Goal: Information Seeking & Learning: Learn about a topic

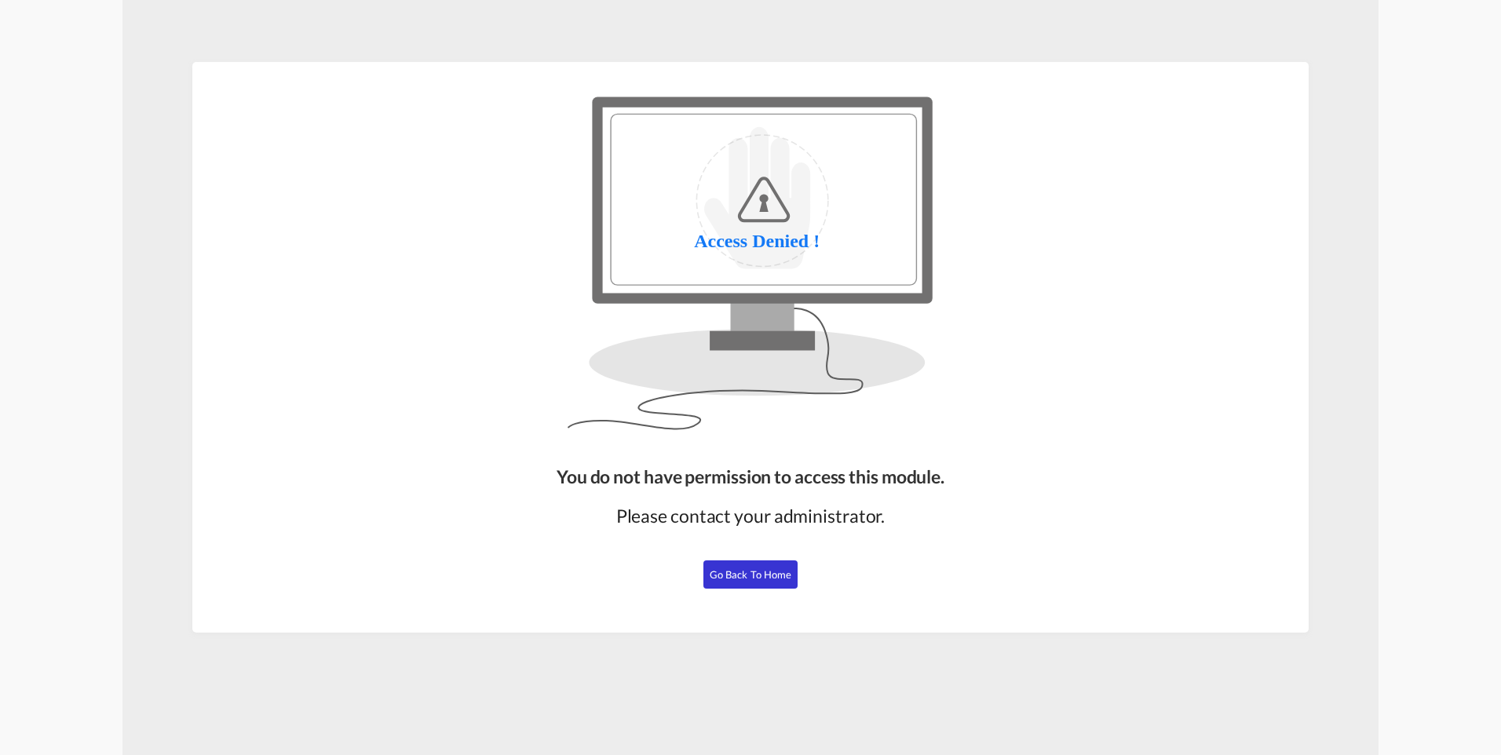
click at [754, 571] on span "Go Back to Home" at bounding box center [751, 574] width 82 height 13
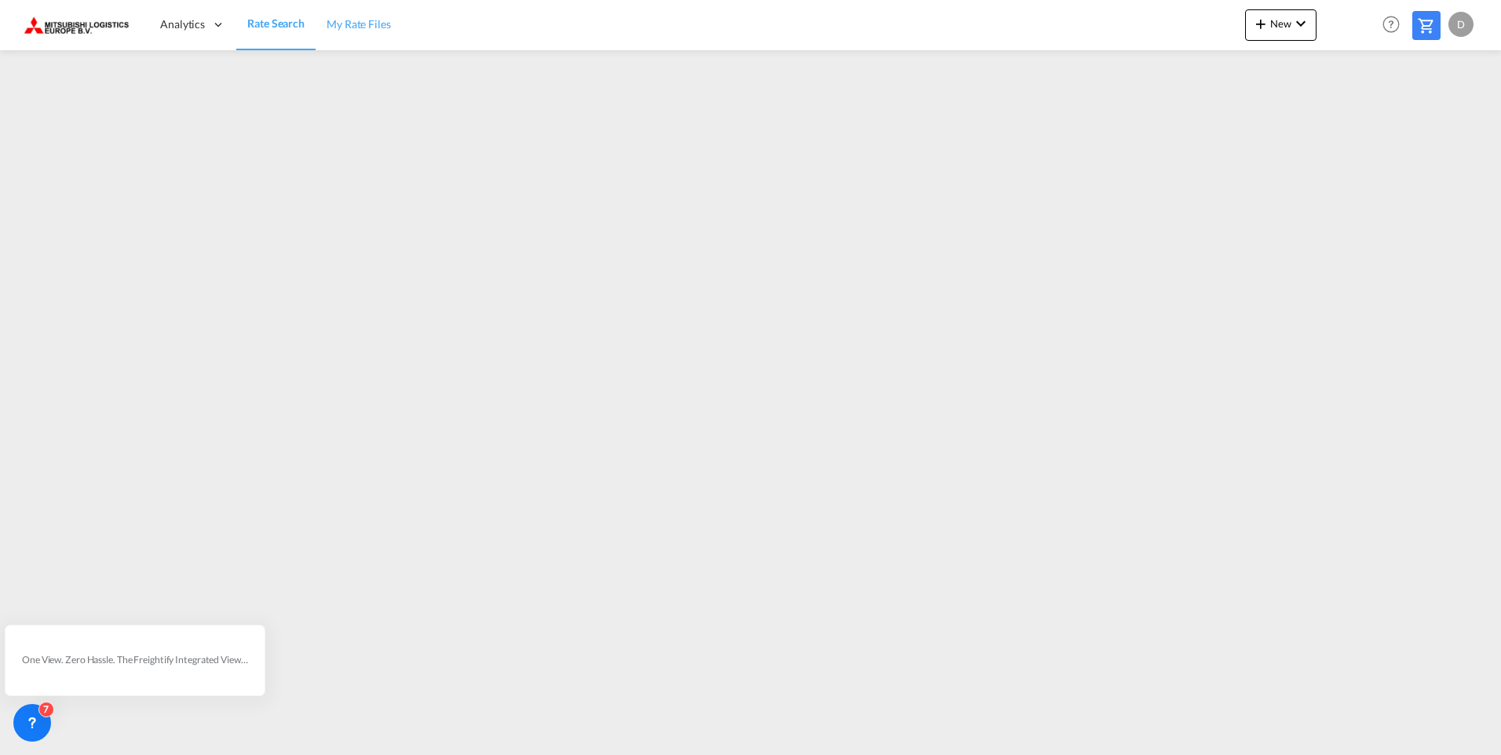
click at [355, 24] on span "My Rate Files" at bounding box center [359, 23] width 64 height 13
click at [192, 25] on span "Analytics" at bounding box center [182, 24] width 45 height 16
click at [269, 23] on span "Rate Search" at bounding box center [275, 23] width 57 height 13
click at [1464, 27] on div "D" at bounding box center [1460, 24] width 25 height 25
click at [1453, 74] on button "My Profile" at bounding box center [1443, 68] width 102 height 31
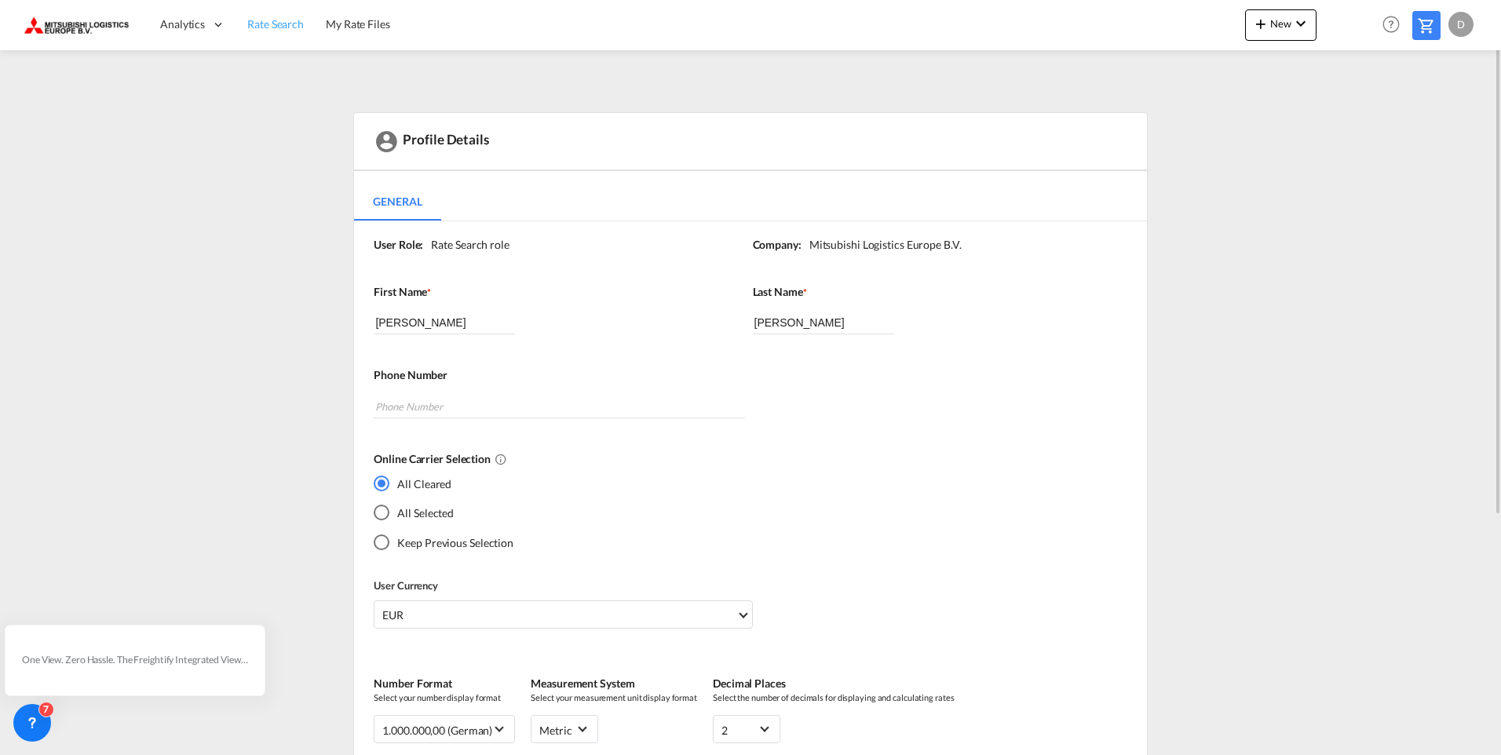
click at [279, 23] on span "Rate Search" at bounding box center [275, 23] width 57 height 13
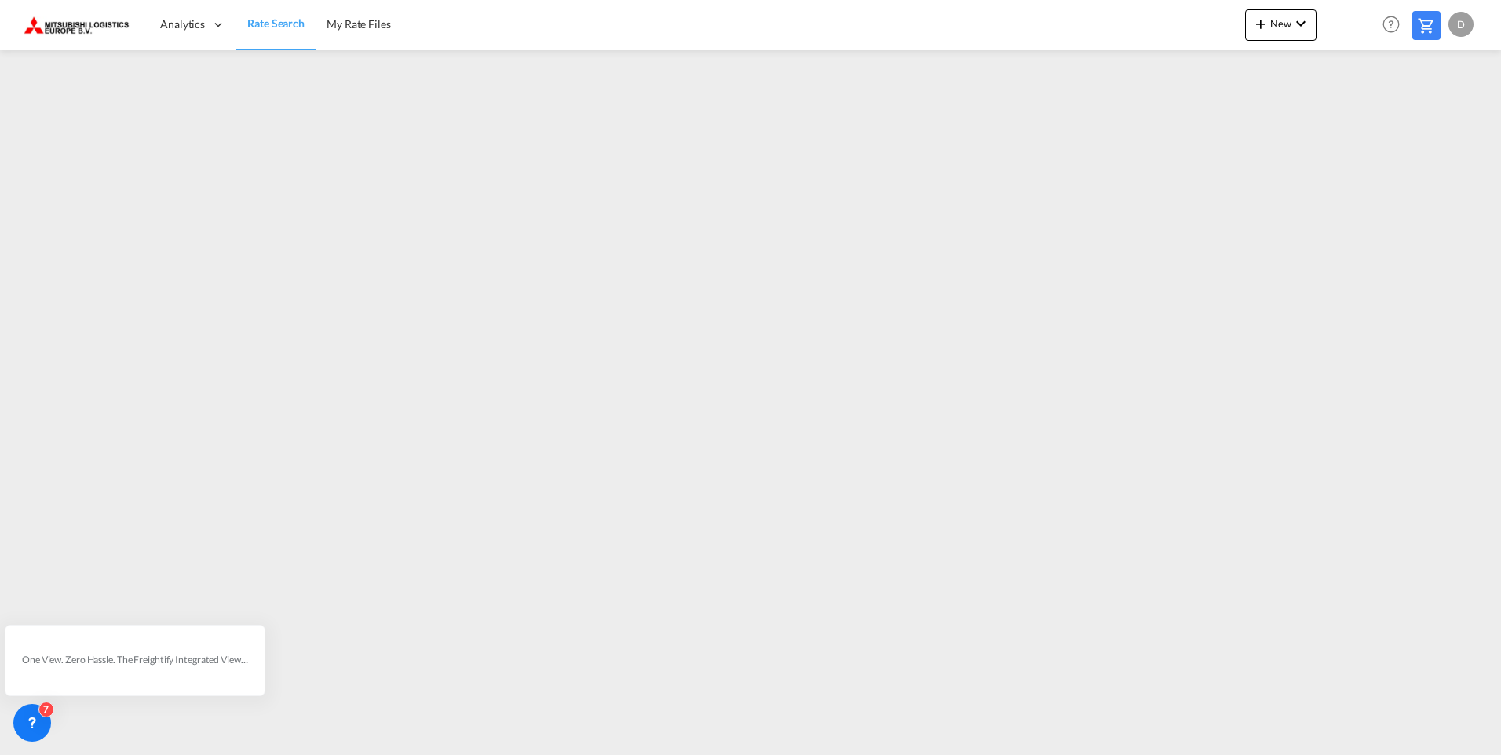
click at [1459, 28] on div "D" at bounding box center [1460, 24] width 25 height 25
click at [1430, 117] on button "Logout" at bounding box center [1443, 119] width 102 height 31
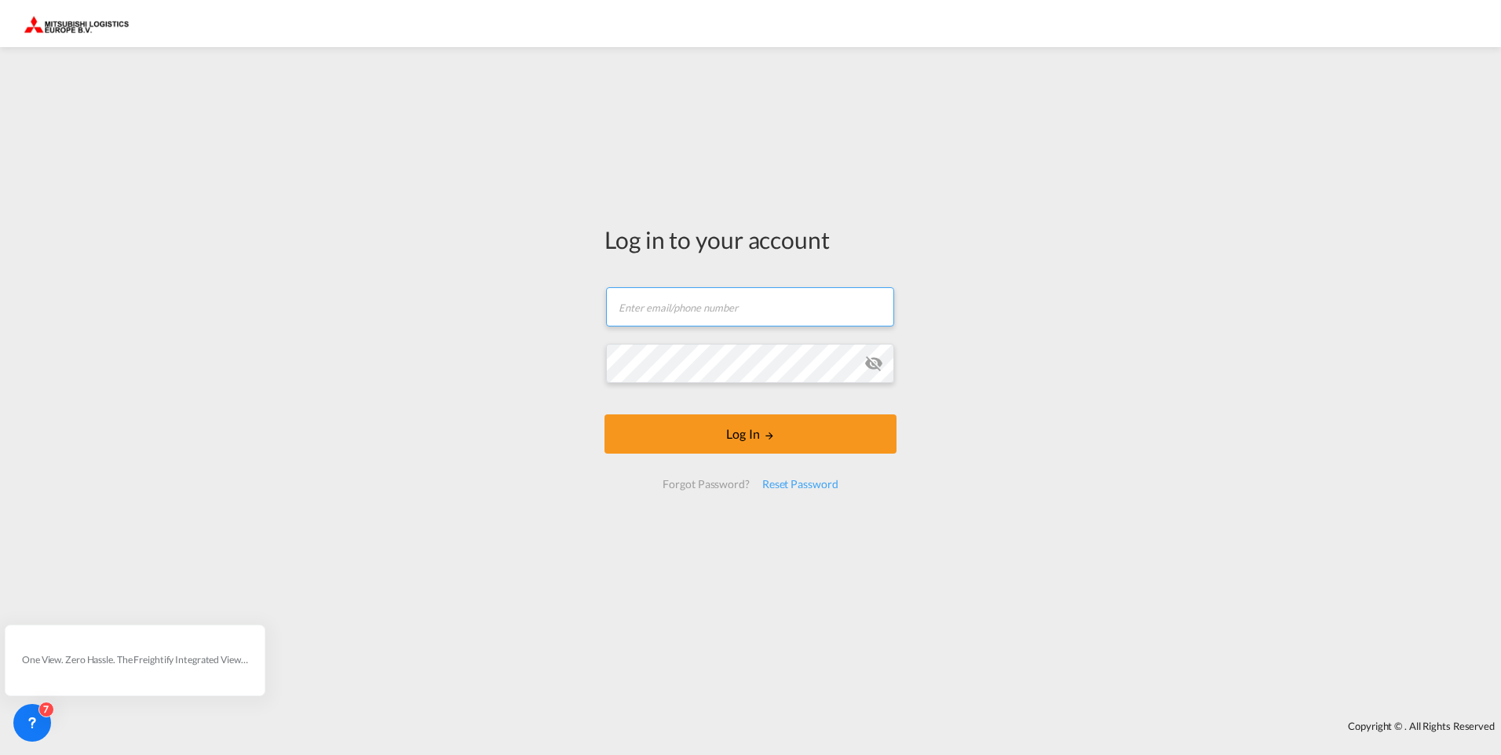
type input "[EMAIL_ADDRESS][DOMAIN_NAME]"
